Goal: Transaction & Acquisition: Book appointment/travel/reservation

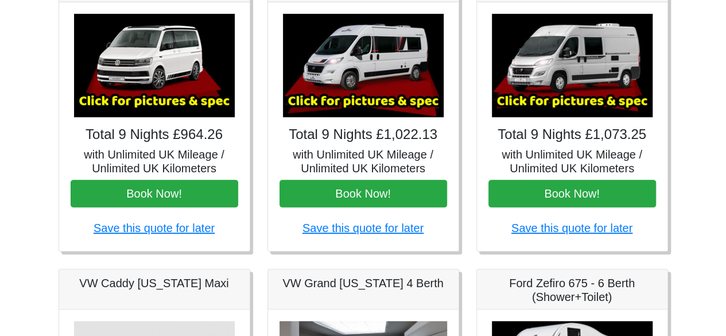
scroll to position [226, 0]
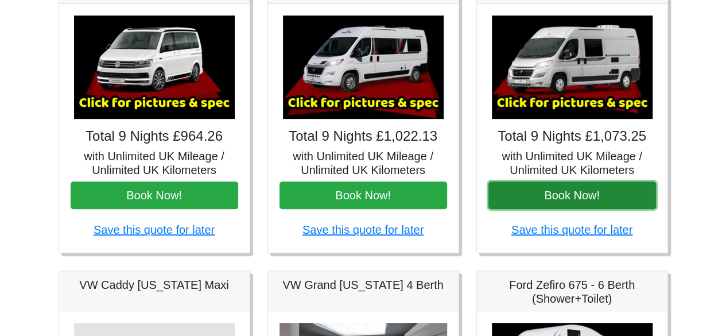
click at [554, 189] on button "Book Now!" at bounding box center [572, 195] width 168 height 28
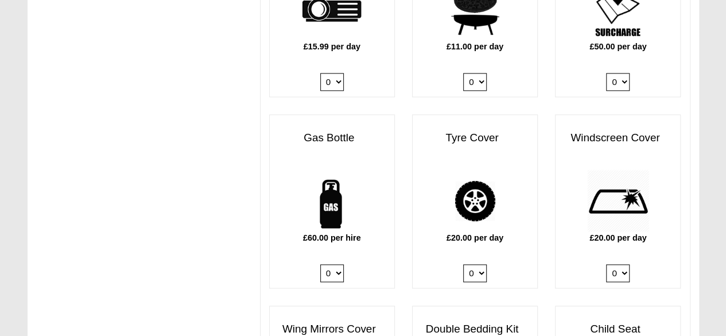
scroll to position [728, 0]
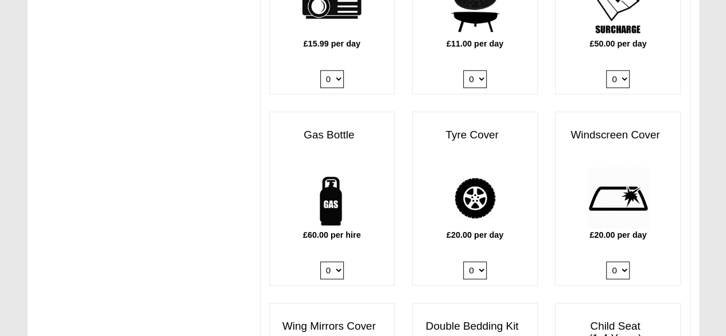
click at [333, 261] on select "0 1" at bounding box center [332, 270] width 24 height 18
select select "Gas Bottle x QTY 1 @ 60.00 GBP per hire."
click at [320, 261] on select "0 1" at bounding box center [332, 270] width 24 height 18
click at [480, 261] on select "0 1" at bounding box center [475, 270] width 24 height 18
click at [518, 231] on div "£20.00 per day 0 1" at bounding box center [475, 225] width 125 height 118
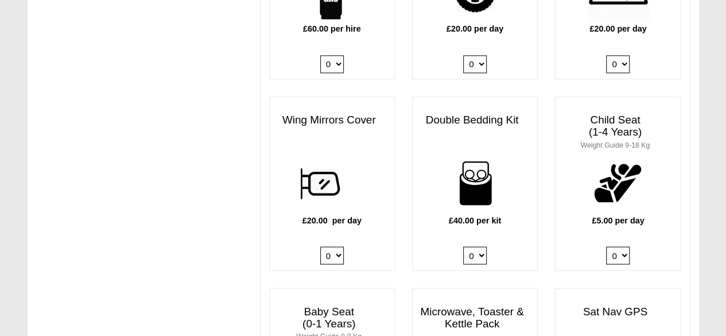
scroll to position [935, 0]
click at [476, 246] on select "0 1 2 3 4" at bounding box center [475, 255] width 24 height 18
select select "Double Bedding Kit x QTY 2 @ 40.00 GBP per kit."
click at [463, 246] on select "0 1 2 3 4" at bounding box center [475, 255] width 24 height 18
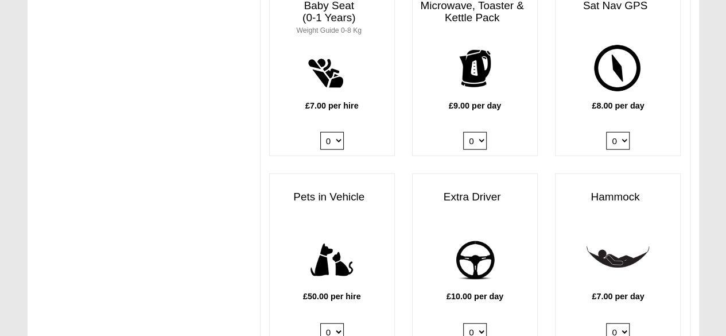
scroll to position [1258, 0]
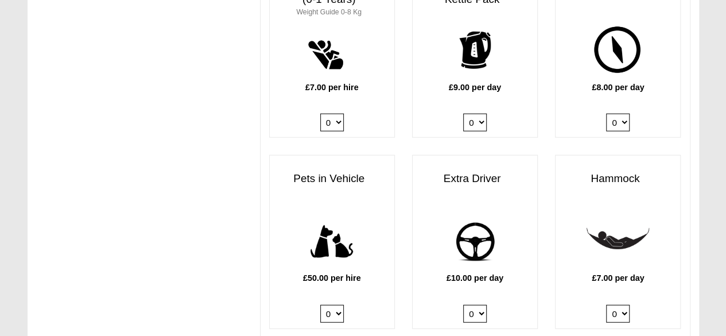
click at [471, 305] on select "0 1" at bounding box center [475, 314] width 24 height 18
select select "Extra Driver x QTY 1 @ 10.00 GBP per day."
click at [463, 305] on select "0 1" at bounding box center [475, 314] width 24 height 18
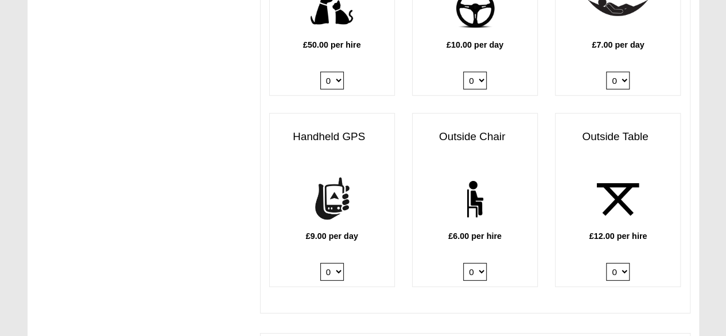
scroll to position [1499, 0]
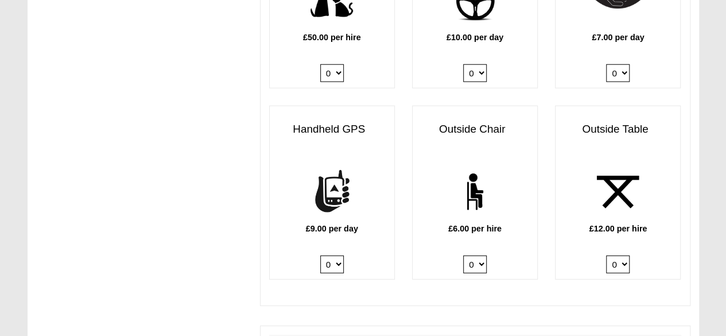
click at [478, 255] on select "0 1 2 3 4 5 6" at bounding box center [475, 264] width 24 height 18
click at [486, 173] on img at bounding box center [475, 192] width 63 height 63
click at [479, 255] on select "0 1 2 3 4 5 6" at bounding box center [475, 264] width 24 height 18
select select "Outside Chair x QTY 2 @ 6.00 GBP per hire."
click at [463, 255] on select "0 1 2 3 4 5 6" at bounding box center [475, 264] width 24 height 18
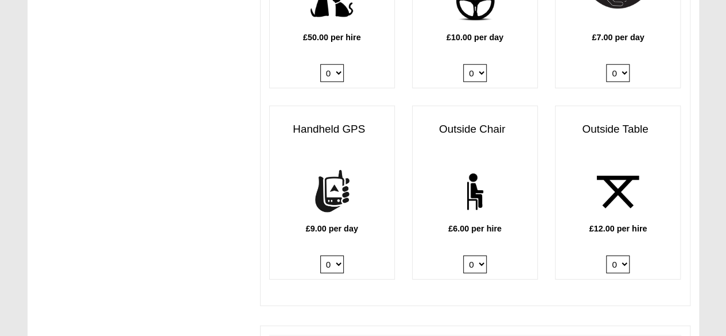
click at [619, 255] on select "0 1 2" at bounding box center [618, 264] width 24 height 18
select select "Outside Table x QTY 1 @ 12.00 GBP per hire."
click at [606, 255] on select "0 1 2" at bounding box center [618, 264] width 24 height 18
click at [553, 306] on p at bounding box center [475, 313] width 430 height 14
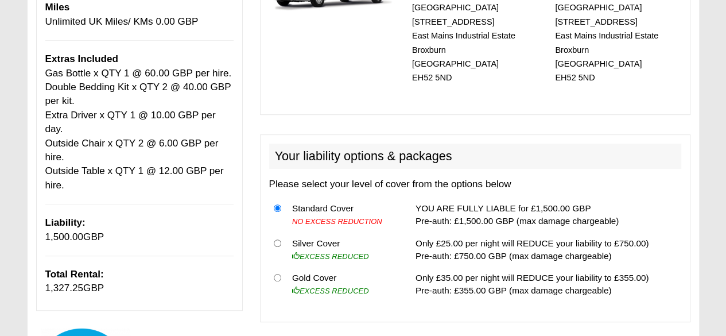
scroll to position [250, 0]
click at [62, 282] on span "1,327.25" at bounding box center [64, 287] width 38 height 11
copy p "1,327.25"
click at [157, 199] on div "Booking Summary Average Daily Rental Rate 9 Nights @ 119.25 GBP Hire 1,073.25 G…" at bounding box center [139, 101] width 207 height 418
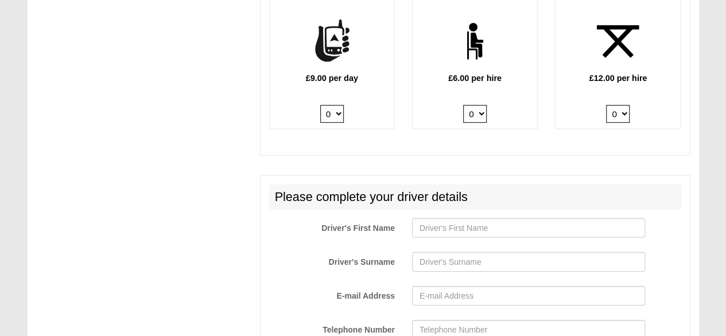
scroll to position [1667, 0]
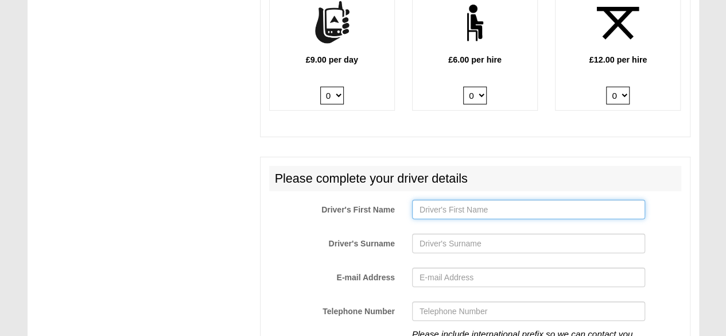
click at [434, 200] on input "Driver's First Name" at bounding box center [528, 210] width 233 height 20
type input "[PERSON_NAME]"
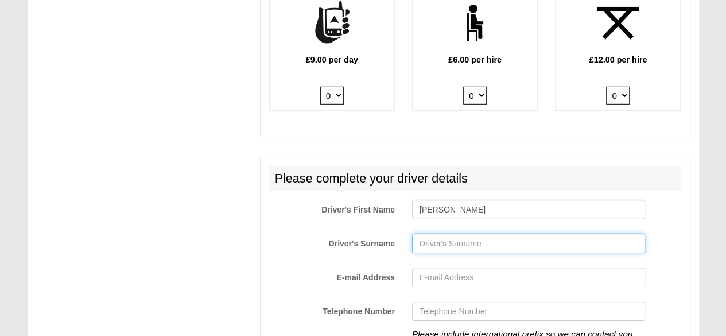
click at [447, 234] on input "Driver's Surname" at bounding box center [528, 244] width 233 height 20
type input "[PERSON_NAME]"
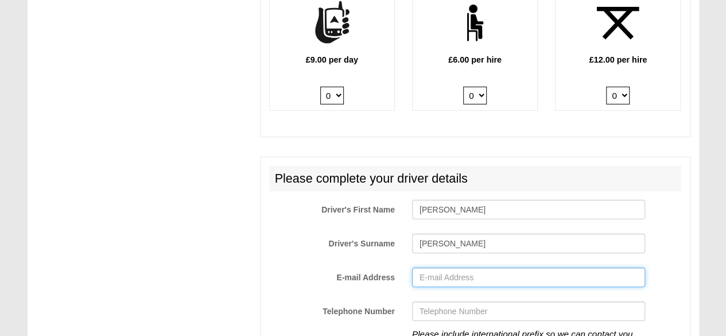
click at [438, 267] on input "E-mail Address" at bounding box center [528, 277] width 233 height 20
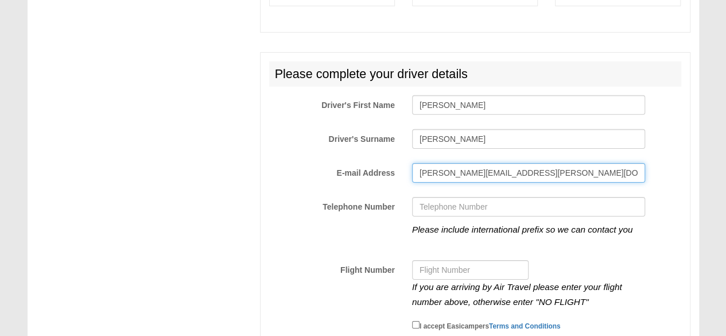
scroll to position [1793, 0]
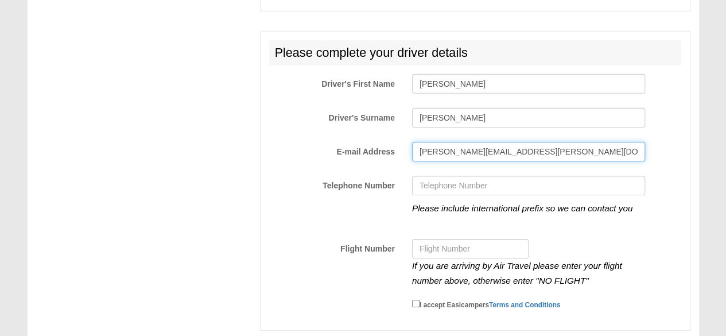
type input "[PERSON_NAME][EMAIL_ADDRESS][PERSON_NAME][DOMAIN_NAME]"
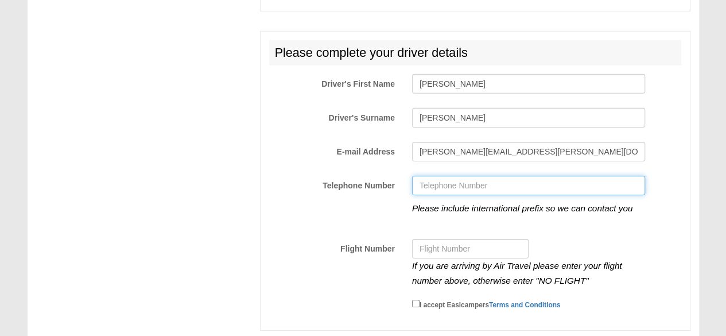
click at [466, 176] on input "Telephone Number" at bounding box center [528, 186] width 233 height 20
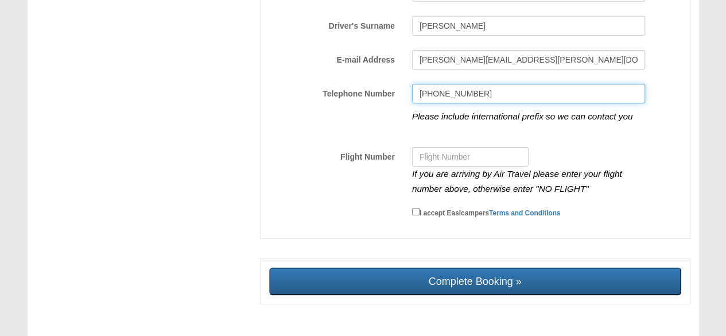
scroll to position [1886, 0]
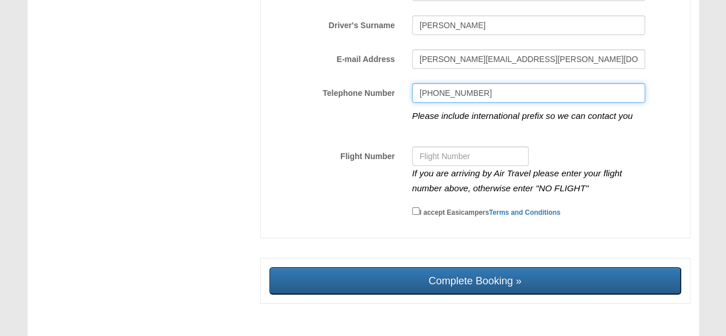
type input "[PHONE_NUMBER]"
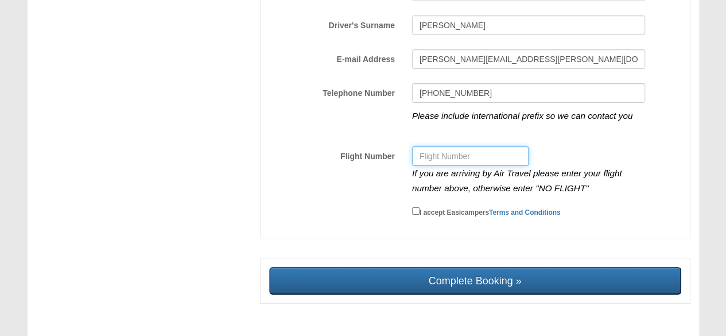
click at [440, 146] on input "Flight Number" at bounding box center [470, 156] width 117 height 20
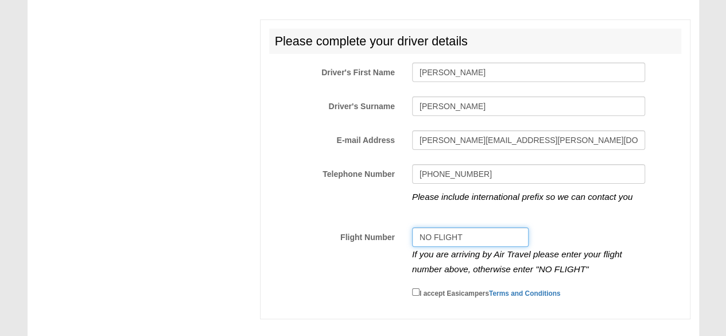
scroll to position [1901, 0]
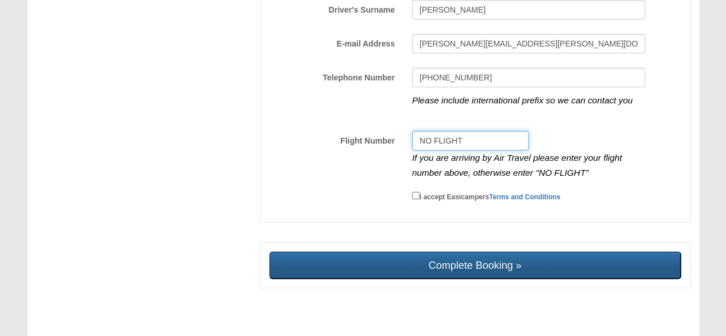
type input "NO FLIGHT"
click at [527, 251] on input "Complete Booking »" at bounding box center [475, 265] width 412 height 28
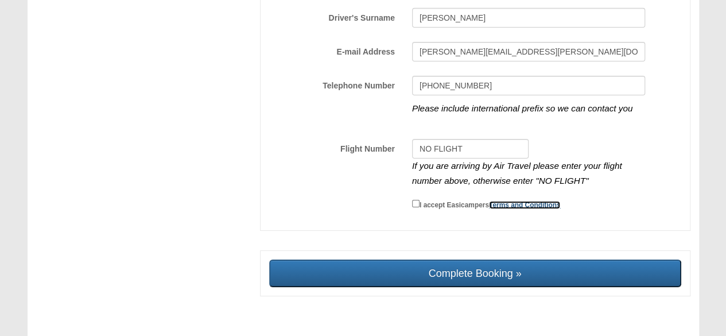
scroll to position [1894, 0]
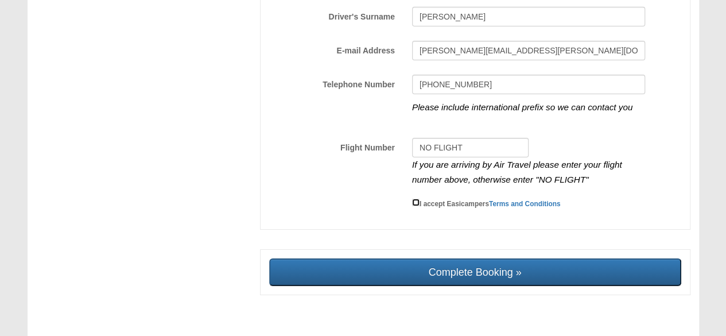
click at [417, 199] on input "I accept Easicampers Terms and Conditions" at bounding box center [415, 202] width 7 height 7
checkbox input "true"
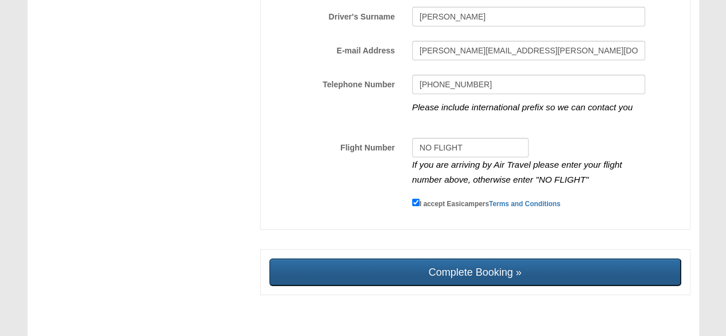
click at [425, 259] on input "Complete Booking »" at bounding box center [475, 272] width 412 height 28
type input "Sending, please wait..."
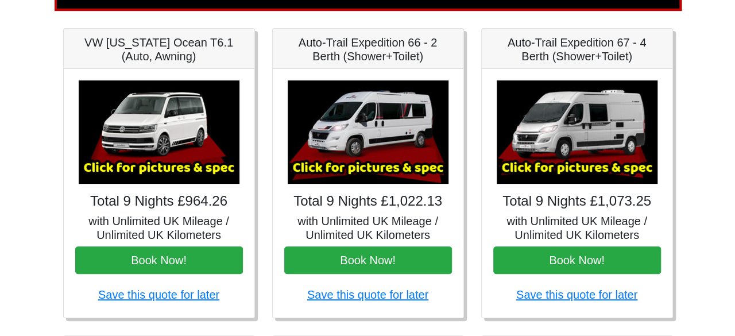
scroll to position [161, 0]
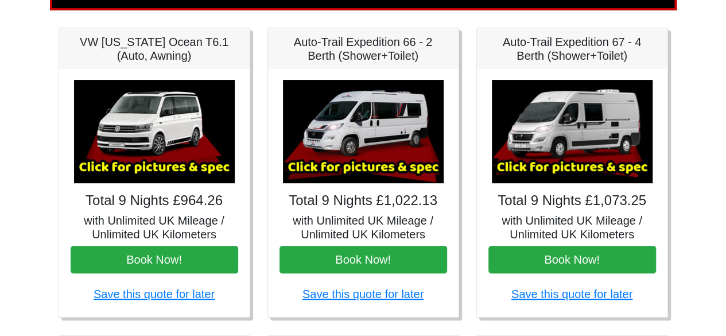
click at [570, 113] on img at bounding box center [572, 131] width 161 height 103
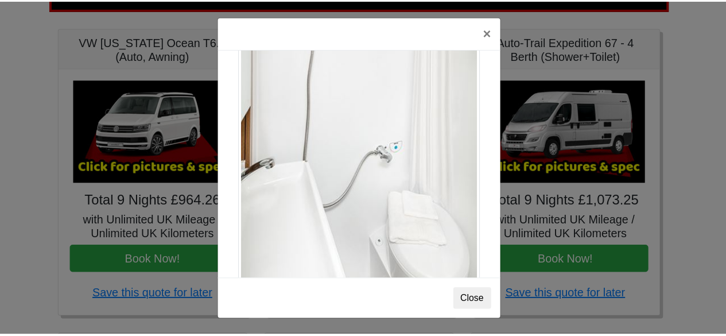
scroll to position [1550, 0]
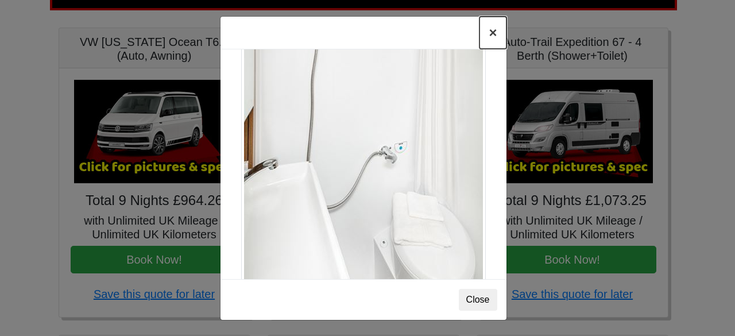
click at [492, 30] on button "×" at bounding box center [492, 33] width 26 height 32
